Goal: Check status: Check status

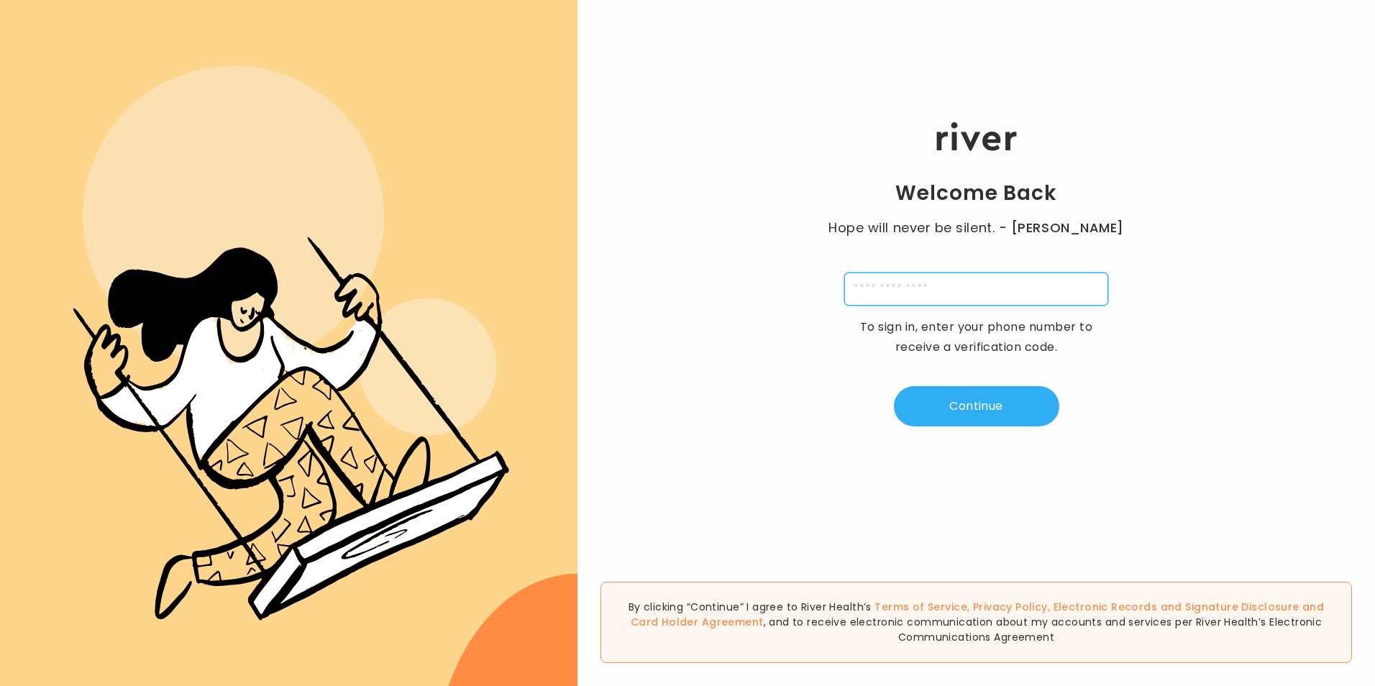
click at [1001, 293] on input "tel" at bounding box center [976, 289] width 264 height 33
type input "**********"
type input "*"
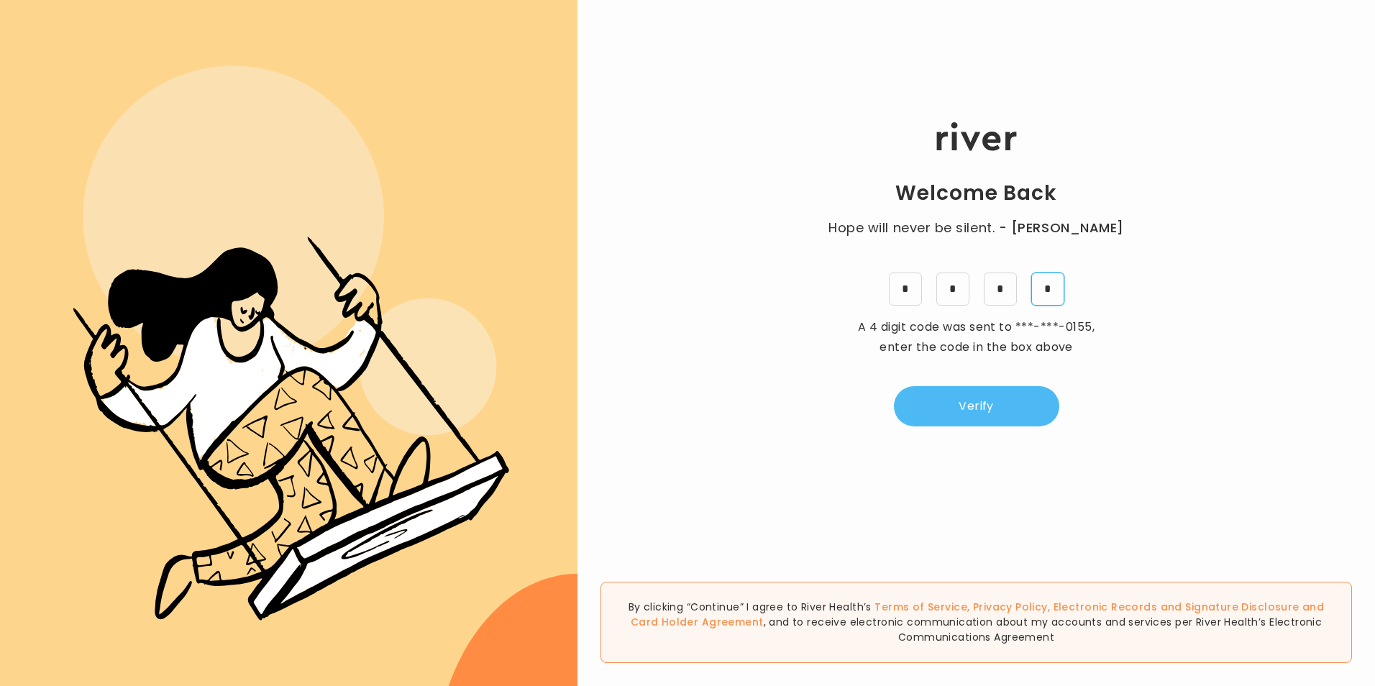
type input "*"
click at [984, 401] on button "Verify" at bounding box center [976, 406] width 165 height 40
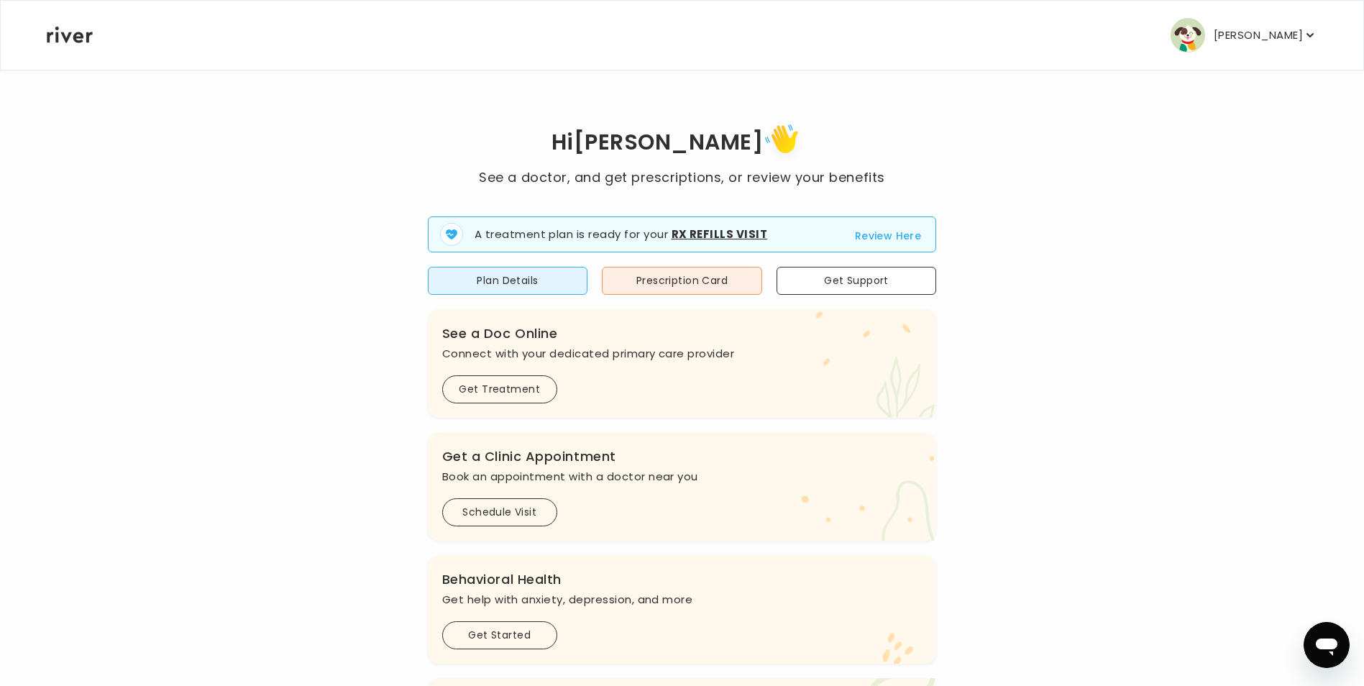
click at [856, 229] on span "A treatment plan is ready for your Rx Refills Visit Review Here" at bounding box center [682, 234] width 509 height 36
click at [883, 239] on button "Review Here" at bounding box center [888, 235] width 67 height 17
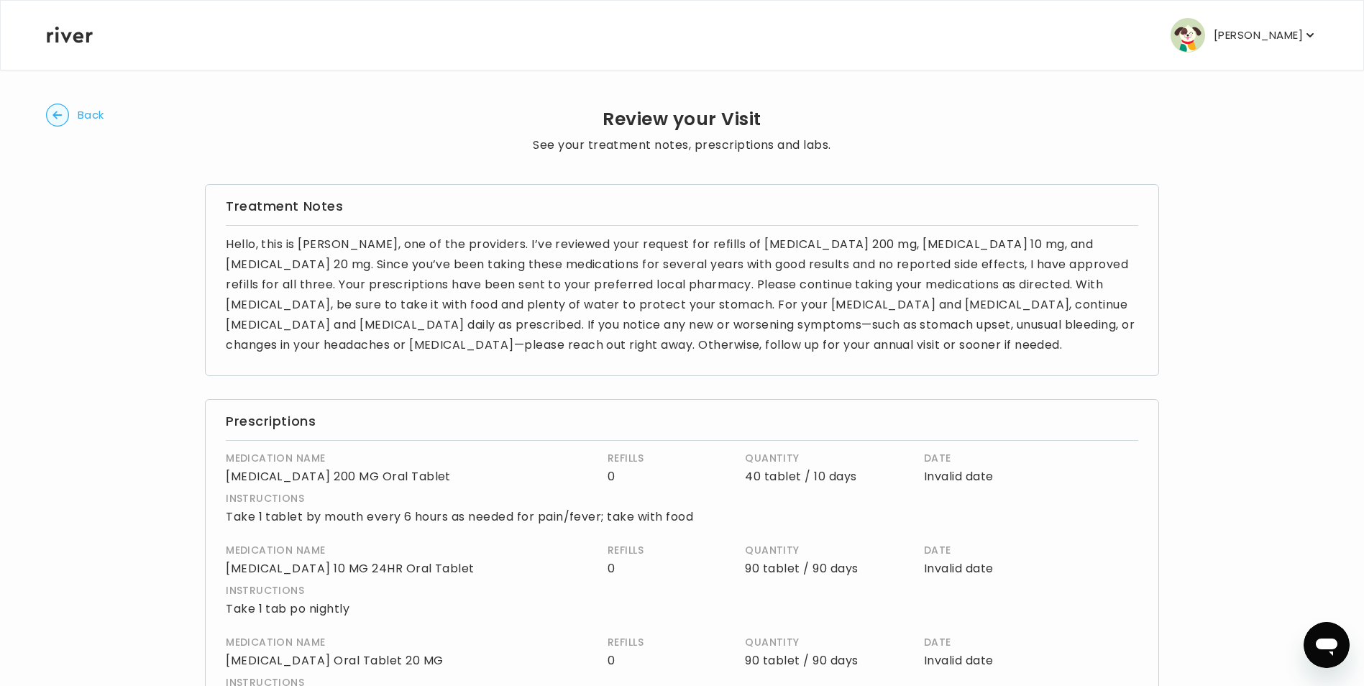
click at [1254, 24] on button "Alexie Leitner" at bounding box center [1244, 35] width 147 height 35
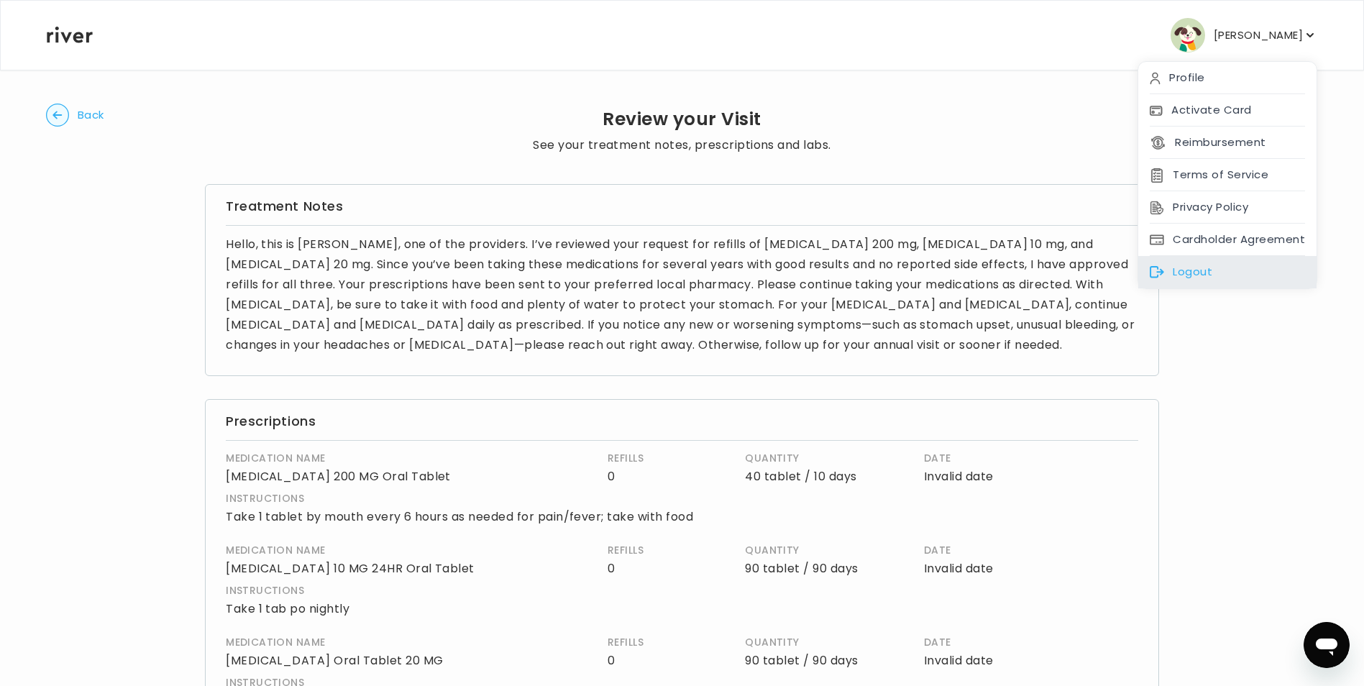
click at [1217, 267] on div "Logout" at bounding box center [1227, 272] width 178 height 32
